Goal: Task Accomplishment & Management: Use online tool/utility

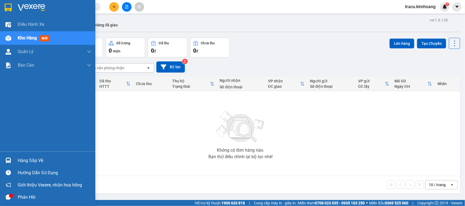
click at [28, 161] on div "Hàng sắp về" at bounding box center [54, 161] width 73 height 8
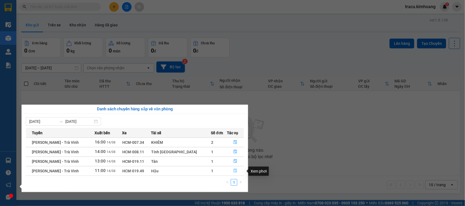
click at [233, 172] on icon "file-done" at bounding box center [235, 171] width 4 height 4
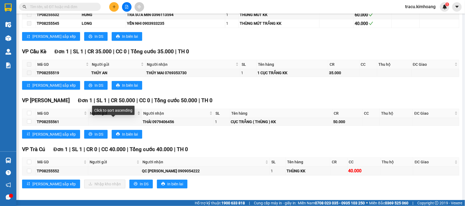
scroll to position [830, 0]
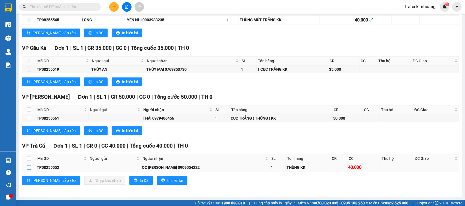
click at [29, 170] on label at bounding box center [29, 168] width 4 height 6
click at [29, 170] on input "checkbox" at bounding box center [29, 167] width 4 height 4
checkbox input "true"
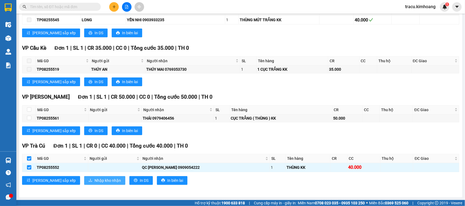
click at [94, 179] on span "Nhập kho nhận" at bounding box center [107, 181] width 26 height 6
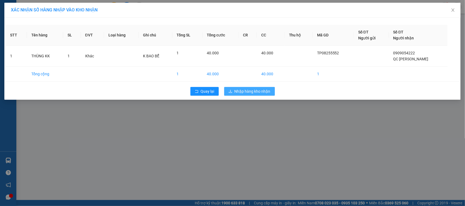
click at [247, 89] on span "Nhập hàng kho nhận" at bounding box center [252, 91] width 36 height 6
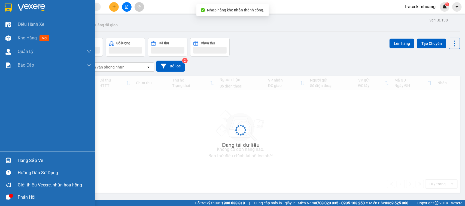
click at [33, 162] on div "Hàng sắp về" at bounding box center [54, 161] width 73 height 8
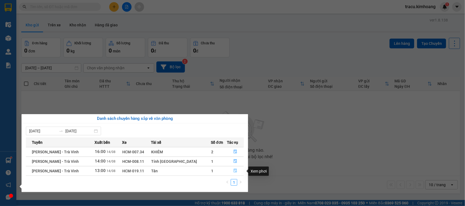
click at [233, 173] on icon "file-done" at bounding box center [235, 171] width 4 height 4
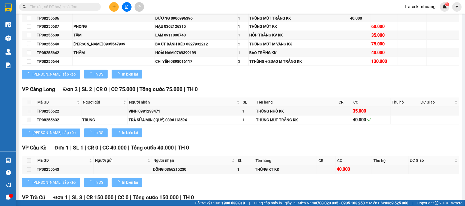
scroll to position [390, 0]
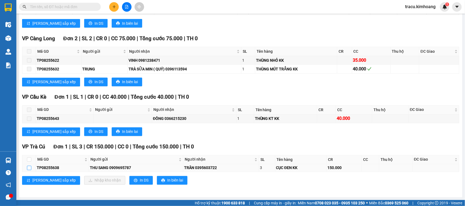
click at [30, 169] on input "checkbox" at bounding box center [29, 168] width 4 height 4
checkbox input "true"
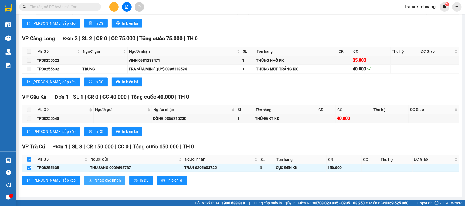
click at [94, 182] on span "Nhập kho nhận" at bounding box center [107, 181] width 26 height 6
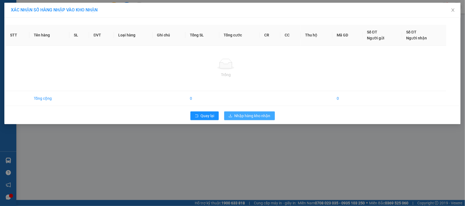
click at [264, 119] on div "XÁC NHẬN SỐ HÀNG NHẬP VÀO KHO NHẬN STT Tên hàng SL ĐVT Loại hàng Ghi chú Tổng S…" at bounding box center [232, 103] width 465 height 206
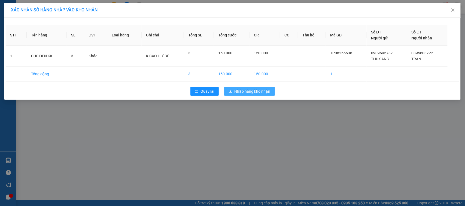
click at [255, 90] on span "Nhập hàng kho nhận" at bounding box center [252, 91] width 36 height 6
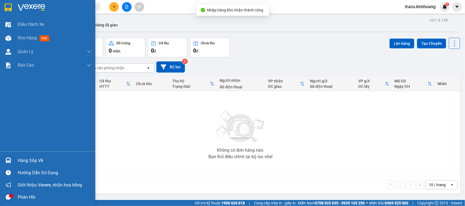
click at [31, 161] on div "Hàng sắp về" at bounding box center [54, 161] width 73 height 8
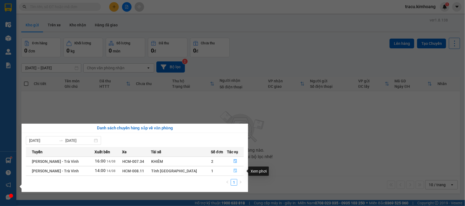
click at [234, 172] on icon "file-done" at bounding box center [235, 171] width 3 height 4
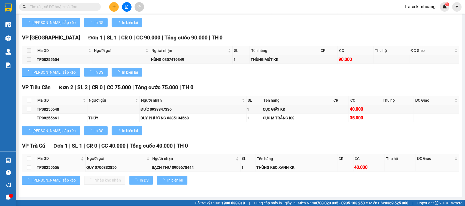
scroll to position [320, 0]
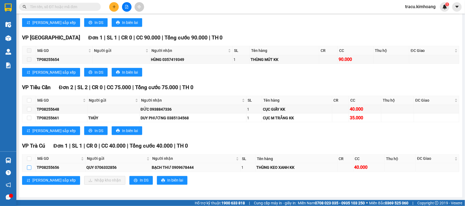
click at [29, 170] on input "checkbox" at bounding box center [29, 168] width 4 height 4
checkbox input "true"
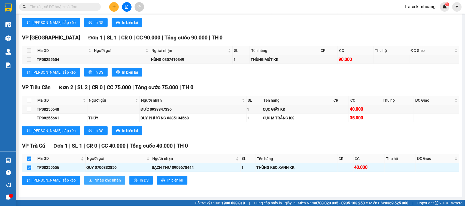
click at [94, 180] on span "Nhập kho nhận" at bounding box center [107, 181] width 26 height 6
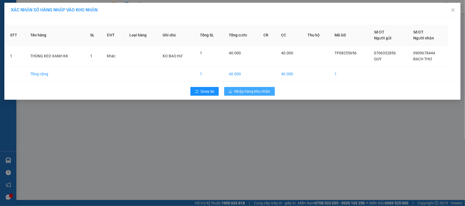
click at [247, 93] on span "Nhập hàng kho nhận" at bounding box center [252, 91] width 36 height 6
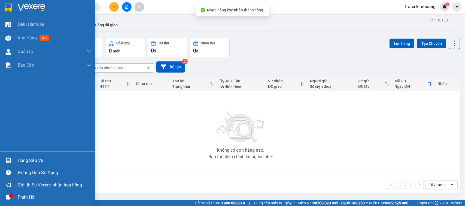
click at [37, 161] on div "Hàng sắp về" at bounding box center [54, 161] width 73 height 8
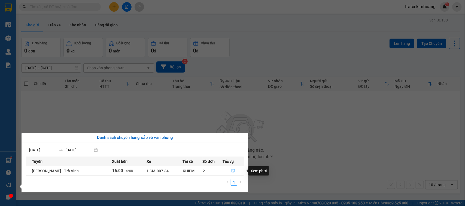
click at [232, 171] on icon "file-done" at bounding box center [233, 171] width 4 height 4
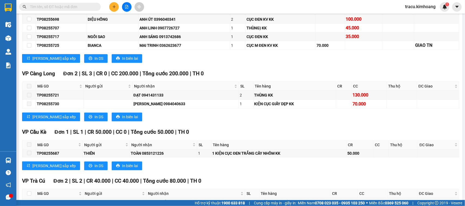
scroll to position [645, 0]
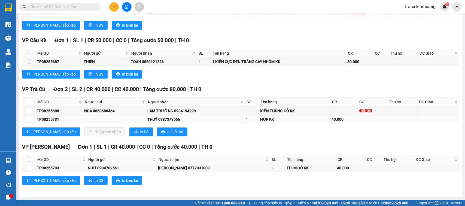
click at [26, 118] on td at bounding box center [29, 120] width 14 height 8
click at [30, 100] on input "checkbox" at bounding box center [29, 102] width 4 height 4
checkbox input "true"
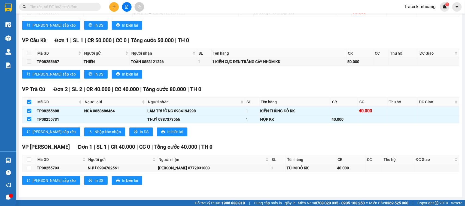
checkbox input "true"
click at [94, 132] on span "Nhập kho nhận" at bounding box center [107, 132] width 26 height 6
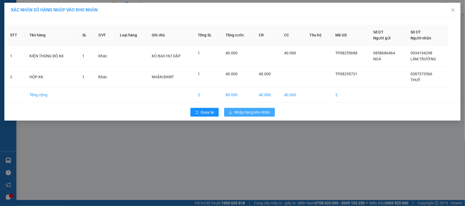
click at [233, 115] on button "Nhập hàng kho nhận" at bounding box center [249, 112] width 51 height 9
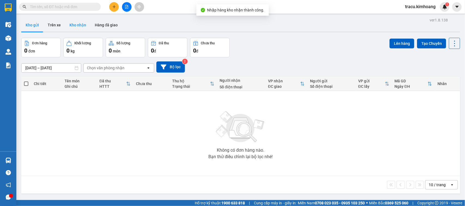
click at [80, 25] on button "Kho nhận" at bounding box center [77, 25] width 25 height 13
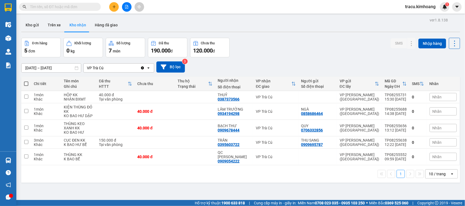
click at [29, 67] on input "13/08/2025 – 15/08/2025" at bounding box center [51, 68] width 59 height 9
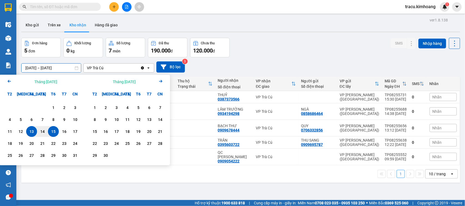
click at [189, 182] on div "ver 1.8.138 Kho gửi Trên xe Kho nhận Hàng đã giao Đơn hàng 5 đơn Khối lượng 0 k…" at bounding box center [240, 119] width 443 height 206
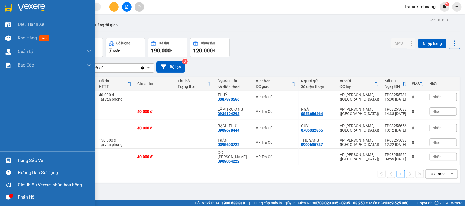
click at [22, 163] on div "Hàng sắp về" at bounding box center [54, 161] width 73 height 8
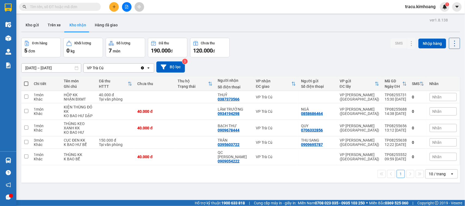
click at [255, 181] on section "Kết quả tìm kiếm ( 0 ) Bộ lọc No Data tracu.kimhoang 1 Điều hành xe Kho hàng mớ…" at bounding box center [232, 103] width 465 height 206
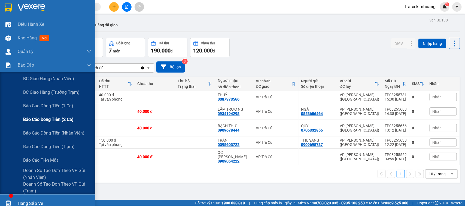
click at [39, 120] on span "Báo cáo dòng tiền (2 ca)" at bounding box center [48, 119] width 50 height 7
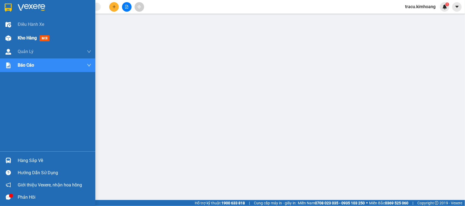
click at [43, 40] on span "mới" at bounding box center [44, 38] width 10 height 6
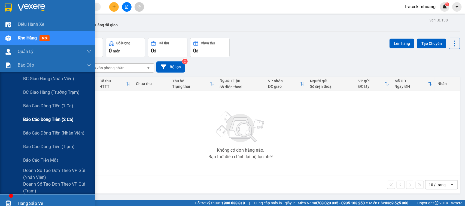
click at [39, 120] on span "Báo cáo dòng tiền (2 ca)" at bounding box center [48, 119] width 50 height 7
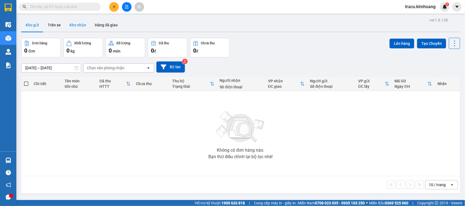
click at [75, 26] on button "Kho nhận" at bounding box center [77, 25] width 25 height 13
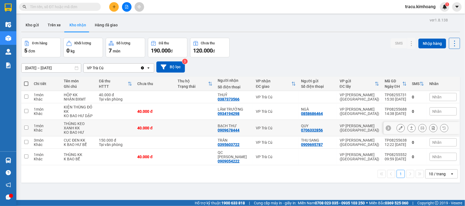
scroll to position [25, 0]
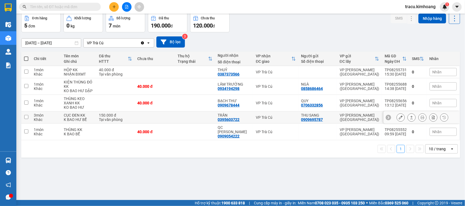
click at [24, 118] on input "checkbox" at bounding box center [26, 117] width 4 height 4
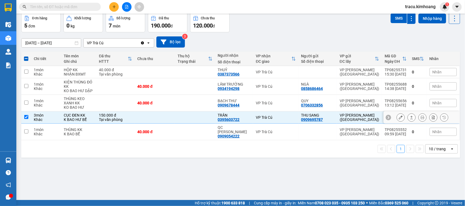
click at [409, 118] on icon at bounding box center [411, 118] width 4 height 4
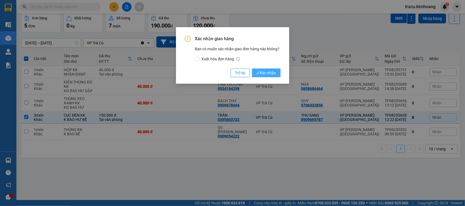
click at [263, 70] on span "Xác nhận" at bounding box center [266, 73] width 20 height 6
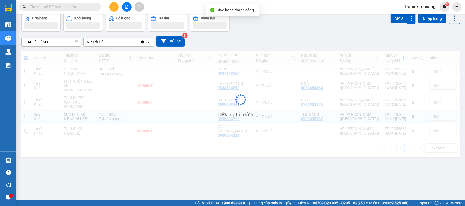
checkbox input "false"
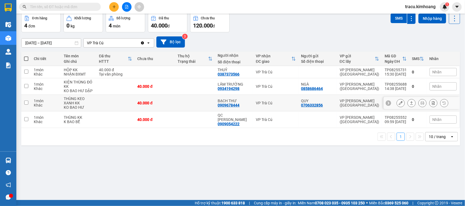
scroll to position [0, 0]
